Goal: Task Accomplishment & Management: Use online tool/utility

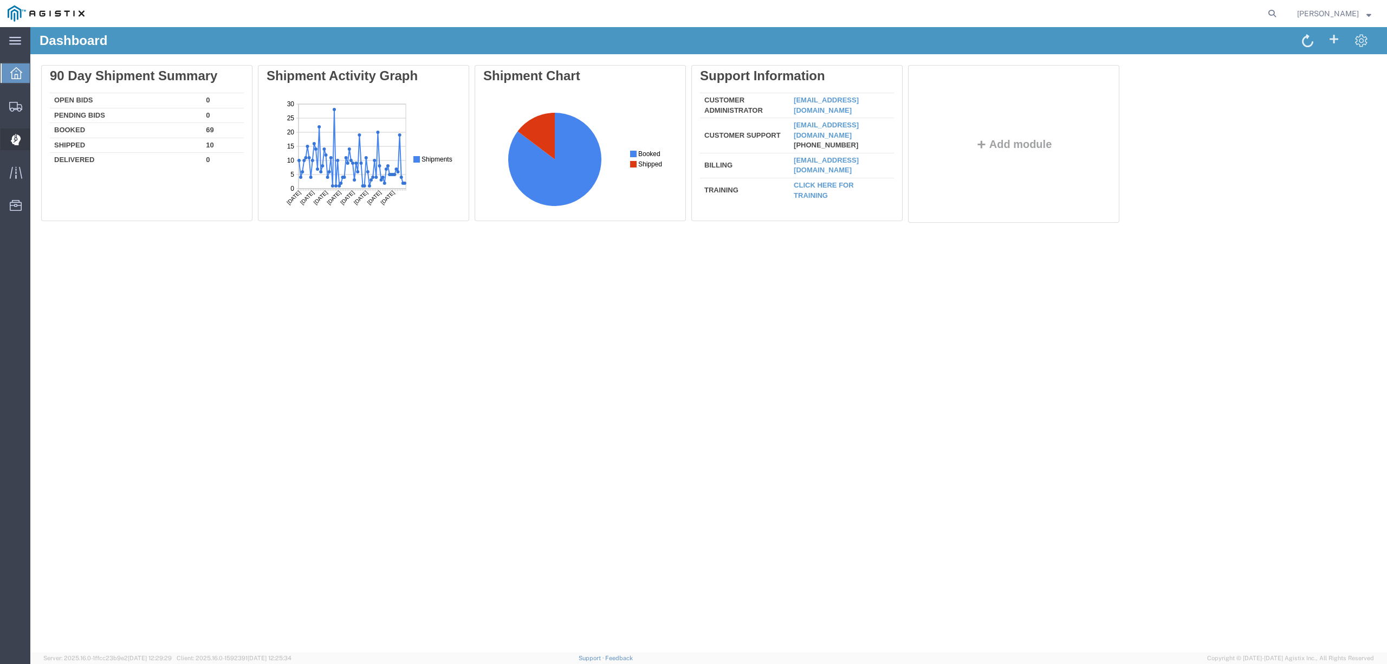
click at [37, 141] on span "Dispatch Manager" at bounding box center [34, 139] width 8 height 22
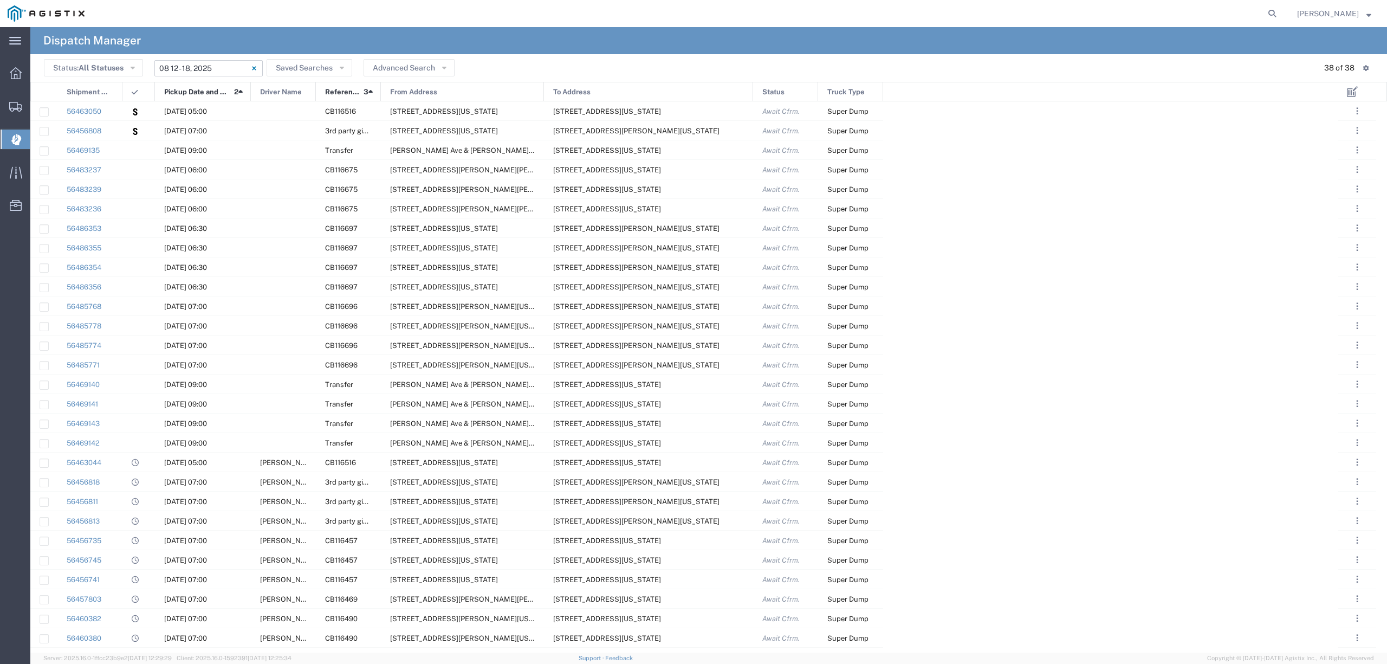
click at [196, 68] on input "[DATE] - [DATE]" at bounding box center [208, 68] width 108 height 16
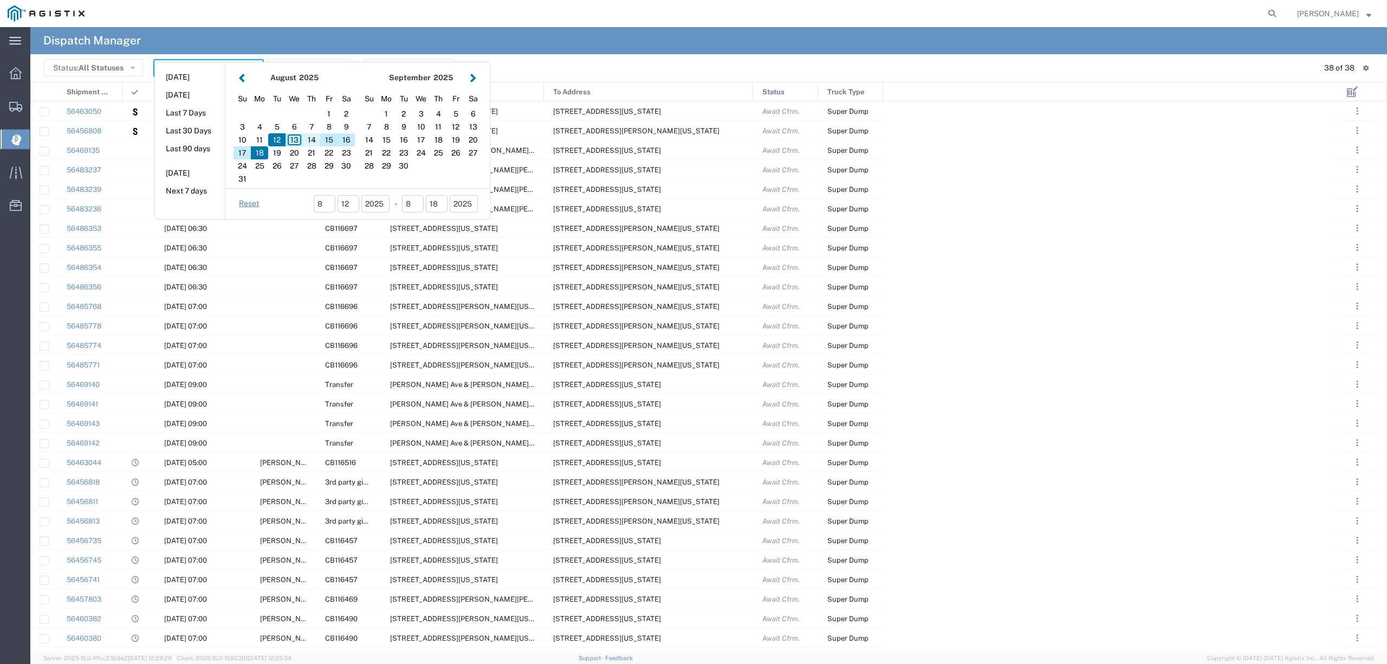
click at [310, 137] on div "14" at bounding box center [311, 139] width 17 height 13
type input "[DATE]"
type input "[DATE] - [DATE]"
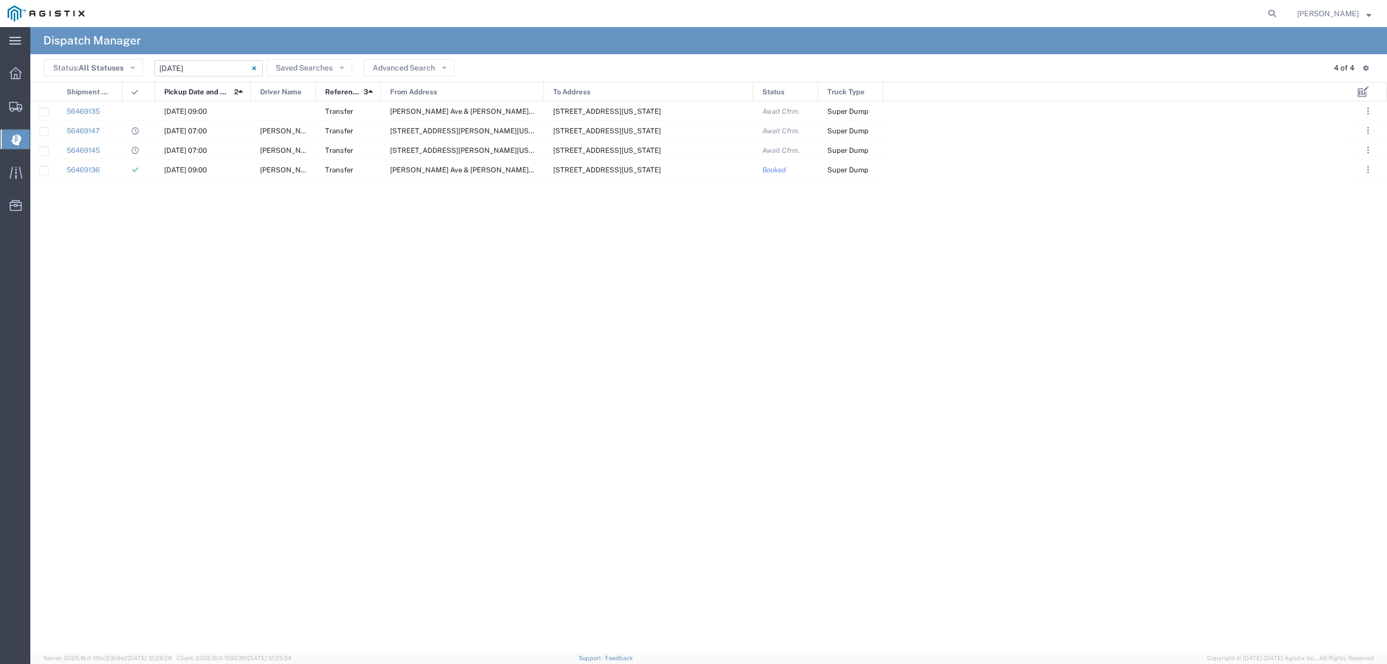
click at [215, 66] on input "08/13/2025 - 08/13/2025" at bounding box center [208, 68] width 108 height 16
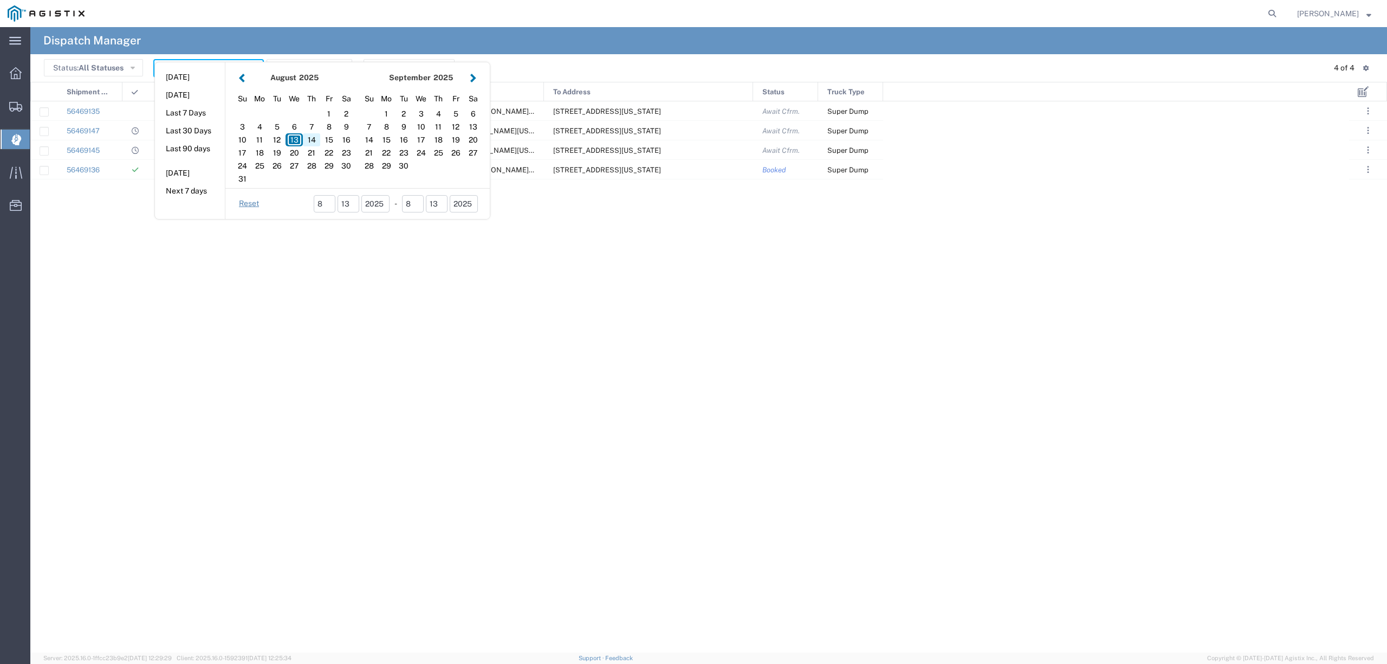
click at [307, 139] on div "14" at bounding box center [311, 139] width 17 height 13
type input "[DATE]"
type input "[DATE] - [DATE]"
